Goal: Task Accomplishment & Management: Manage account settings

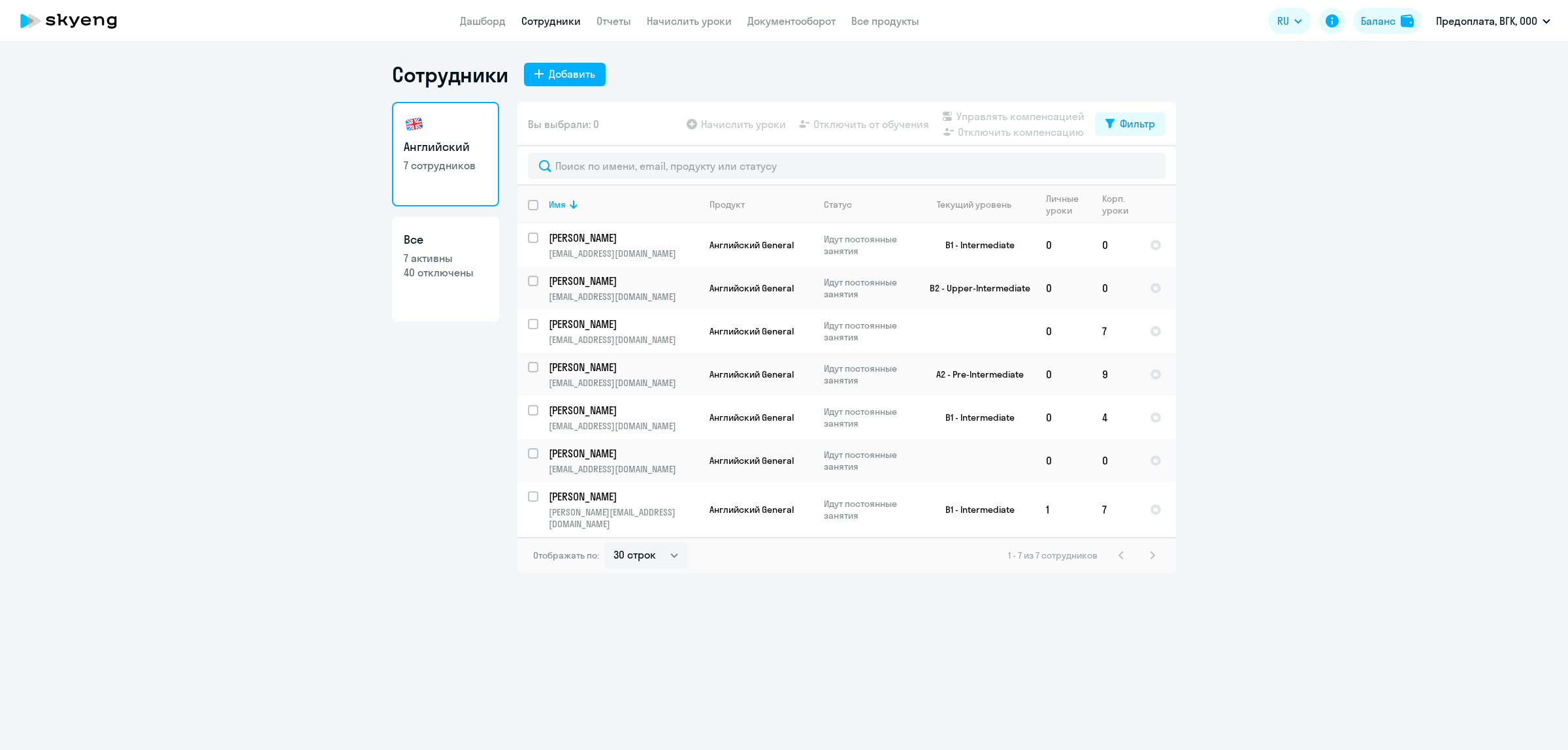
select select "30"
click at [602, 227] on td "[PERSON_NAME] [PERSON_NAME][EMAIL_ADDRESS][DOMAIN_NAME]" at bounding box center [619, 245] width 161 height 43
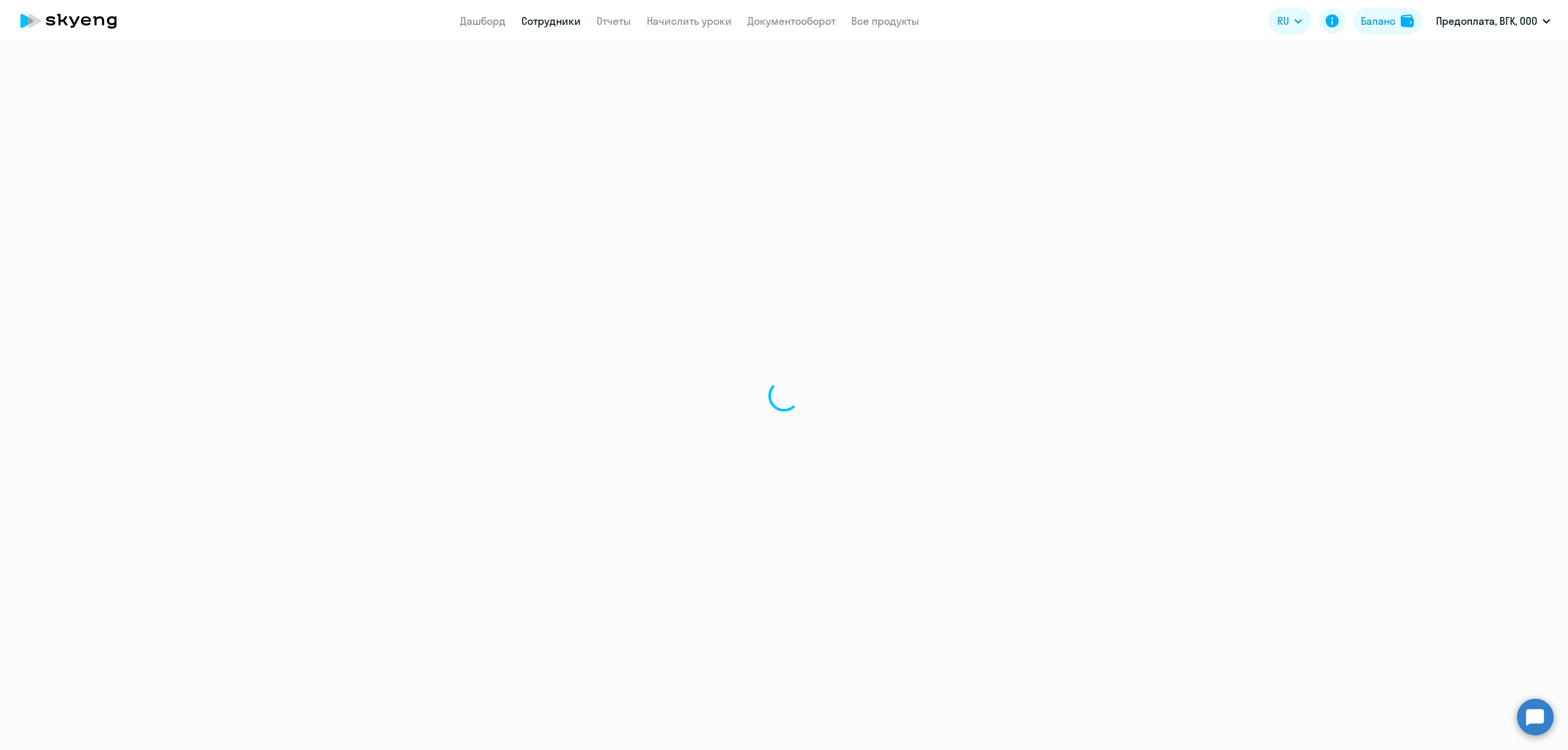
select select "english"
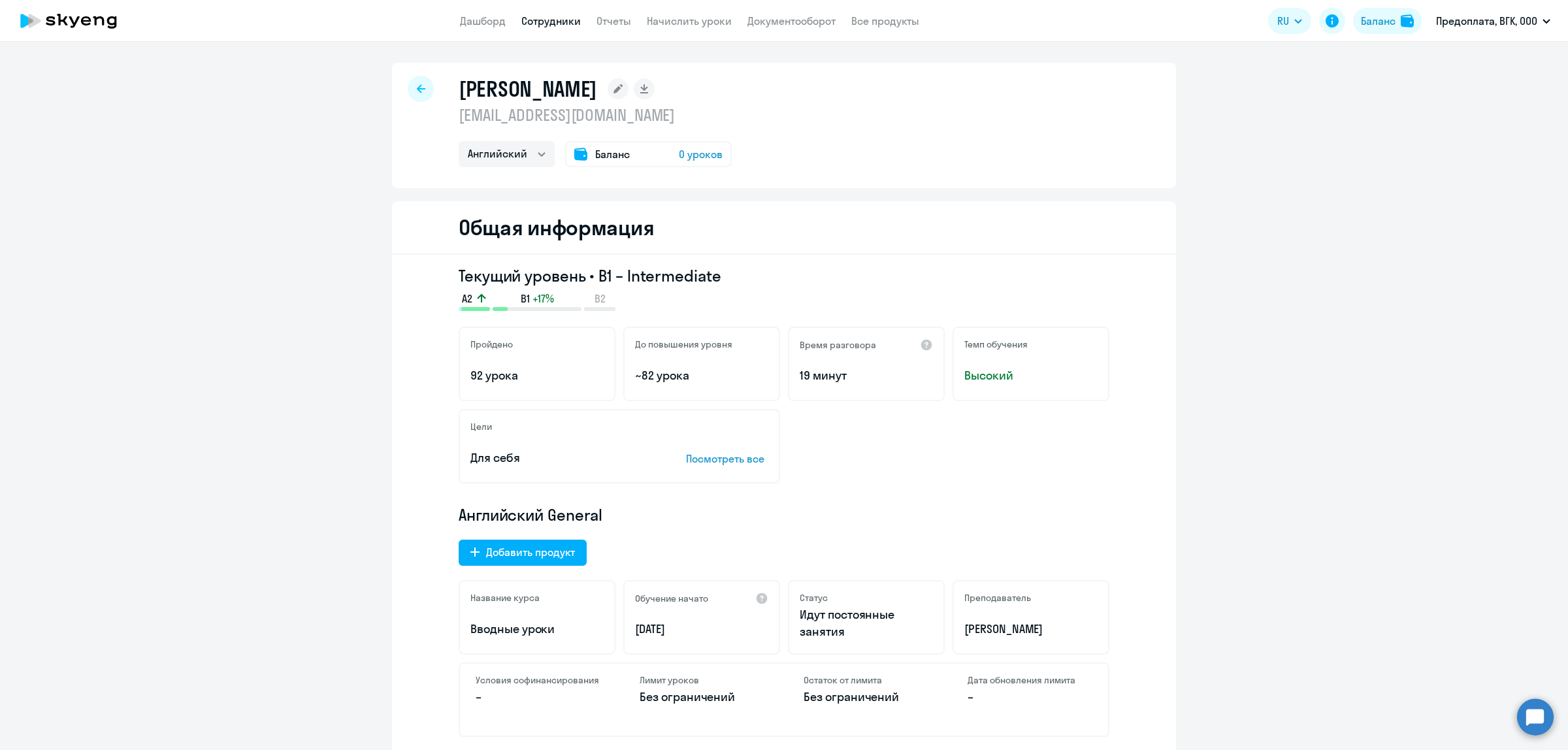
click at [697, 158] on span "0 уроков" at bounding box center [700, 155] width 44 height 16
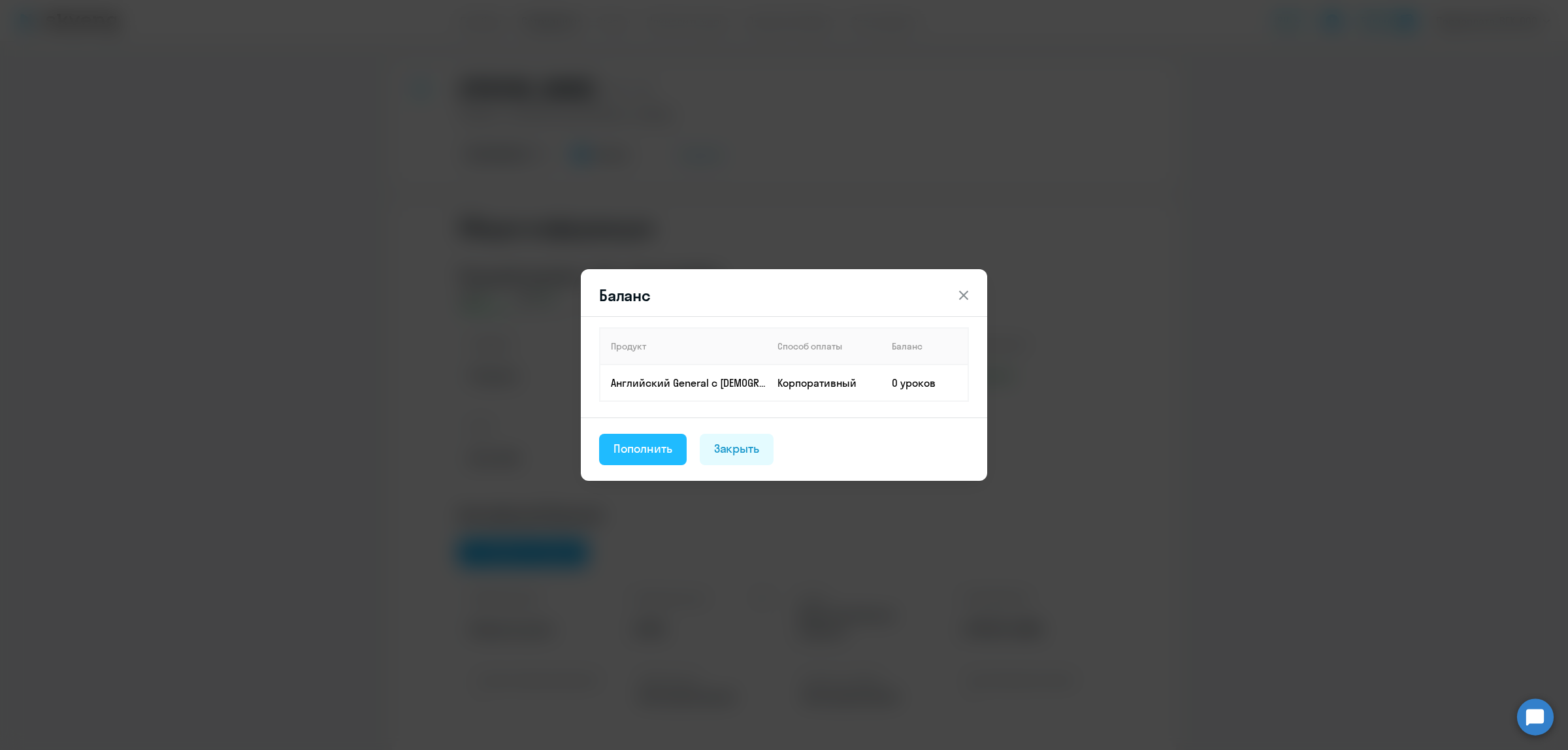
click at [654, 453] on div "Пополнить" at bounding box center [643, 449] width 59 height 17
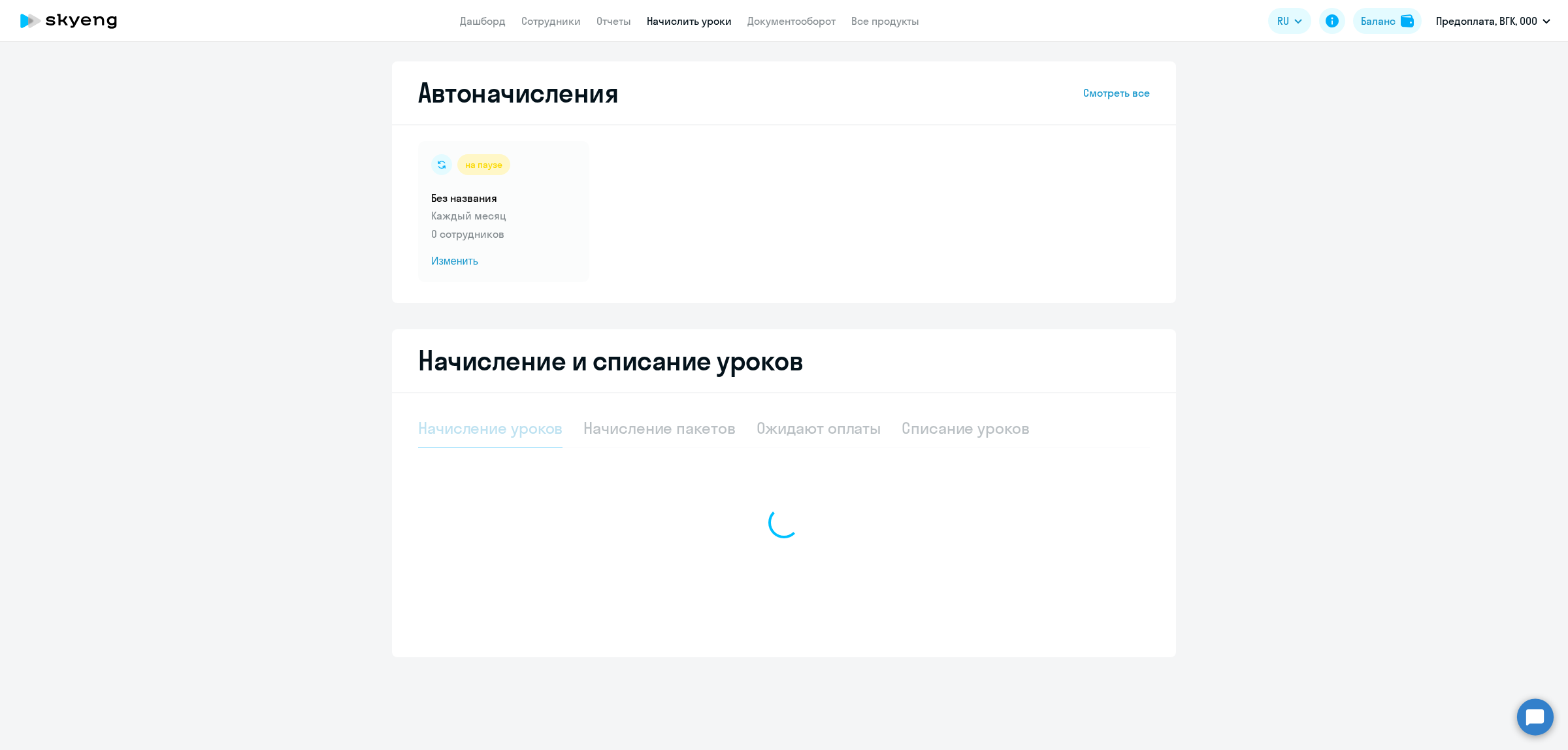
select select "10"
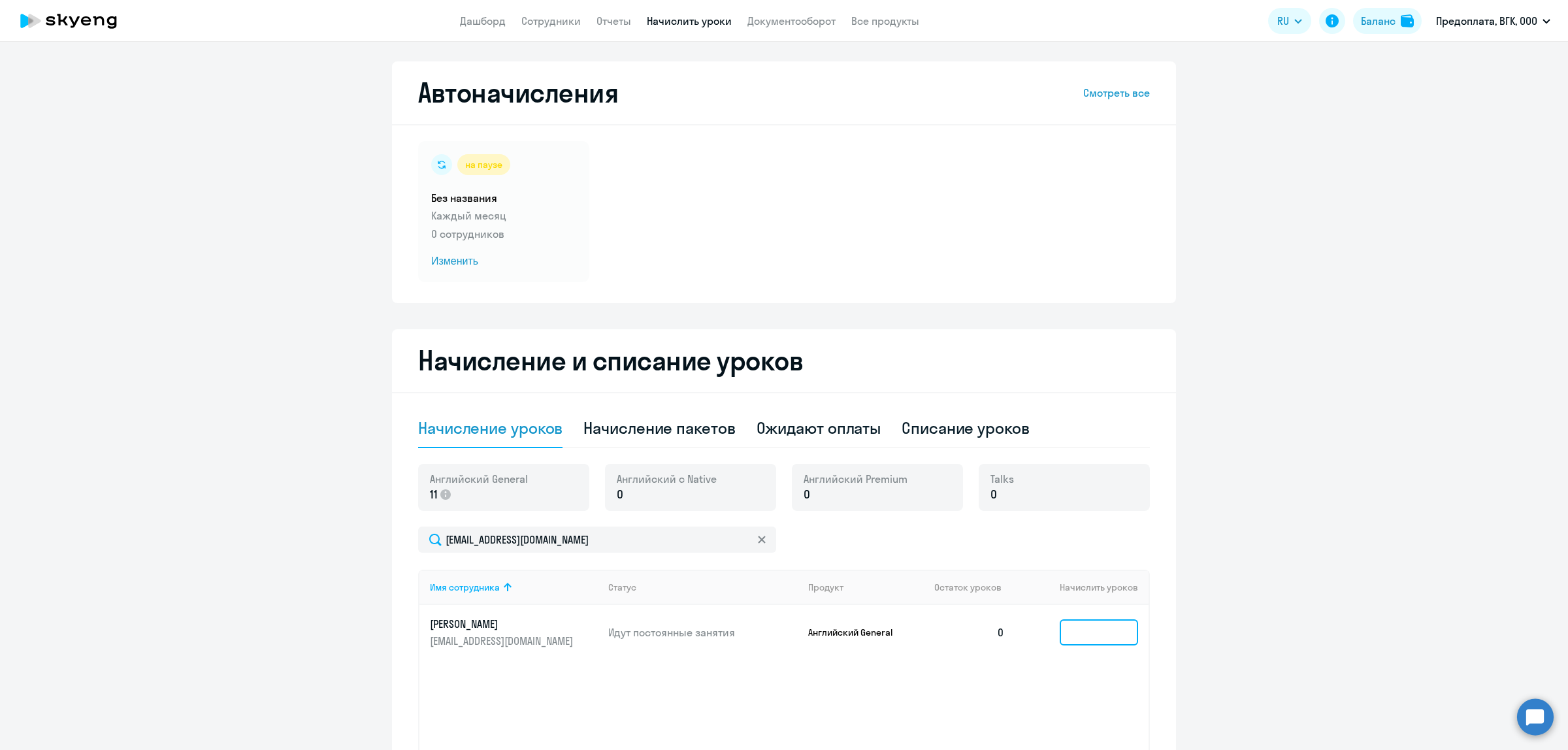
click at [1076, 638] on input at bounding box center [1099, 632] width 78 height 26
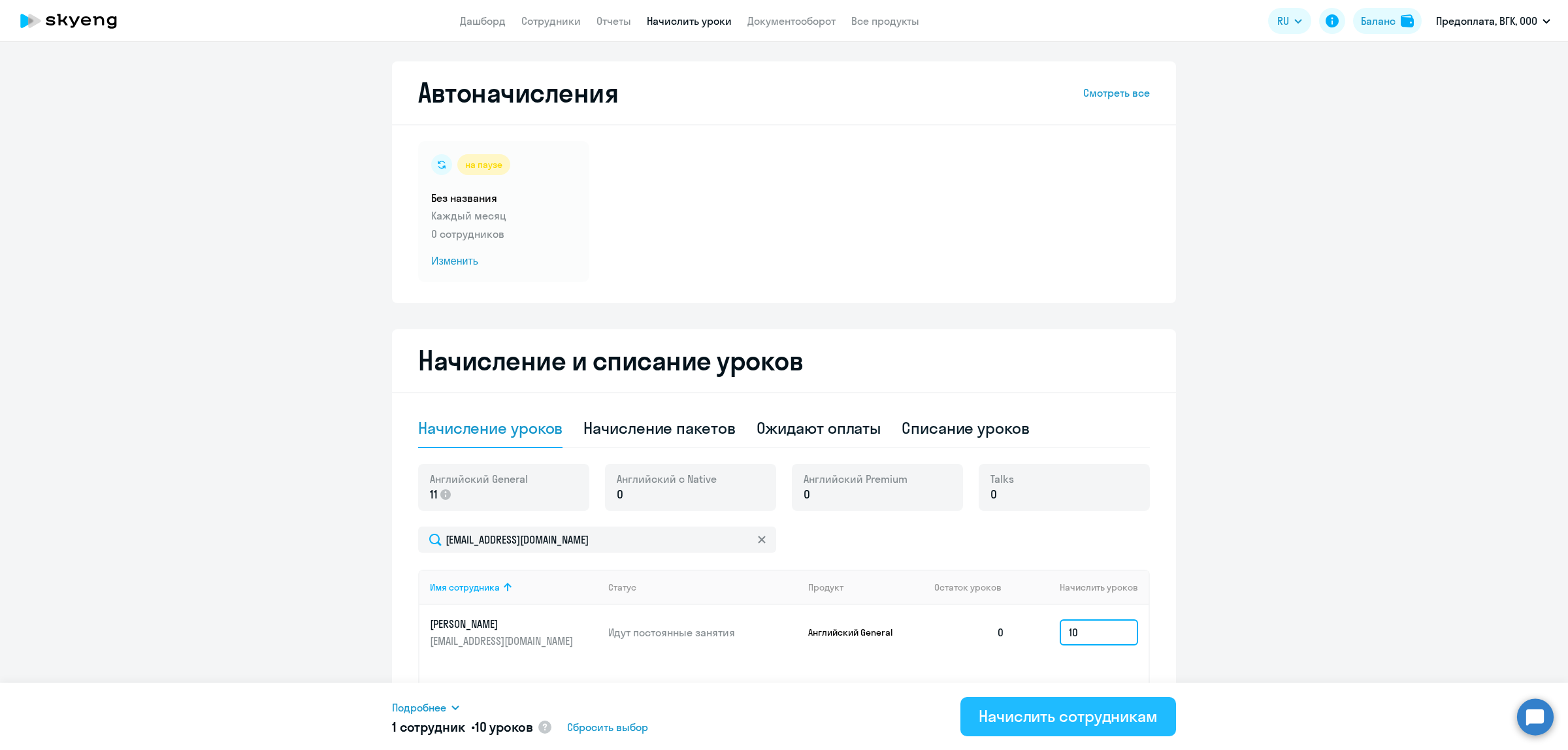
type input "10"
click at [1082, 724] on div "Начислить сотрудникам" at bounding box center [1068, 717] width 179 height 21
